Goal: Task Accomplishment & Management: Manage account settings

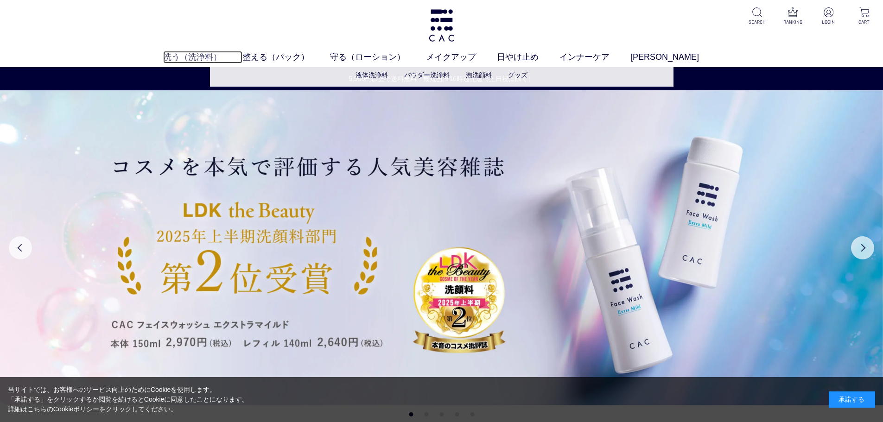
click at [218, 55] on link "洗う（洗浄料）" at bounding box center [202, 57] width 79 height 13
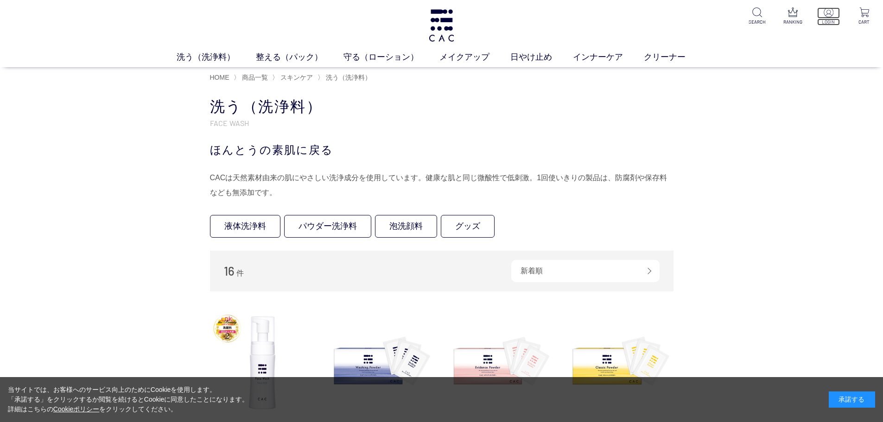
click at [829, 18] on p at bounding box center [828, 12] width 23 height 11
